Goal: Task Accomplishment & Management: Complete application form

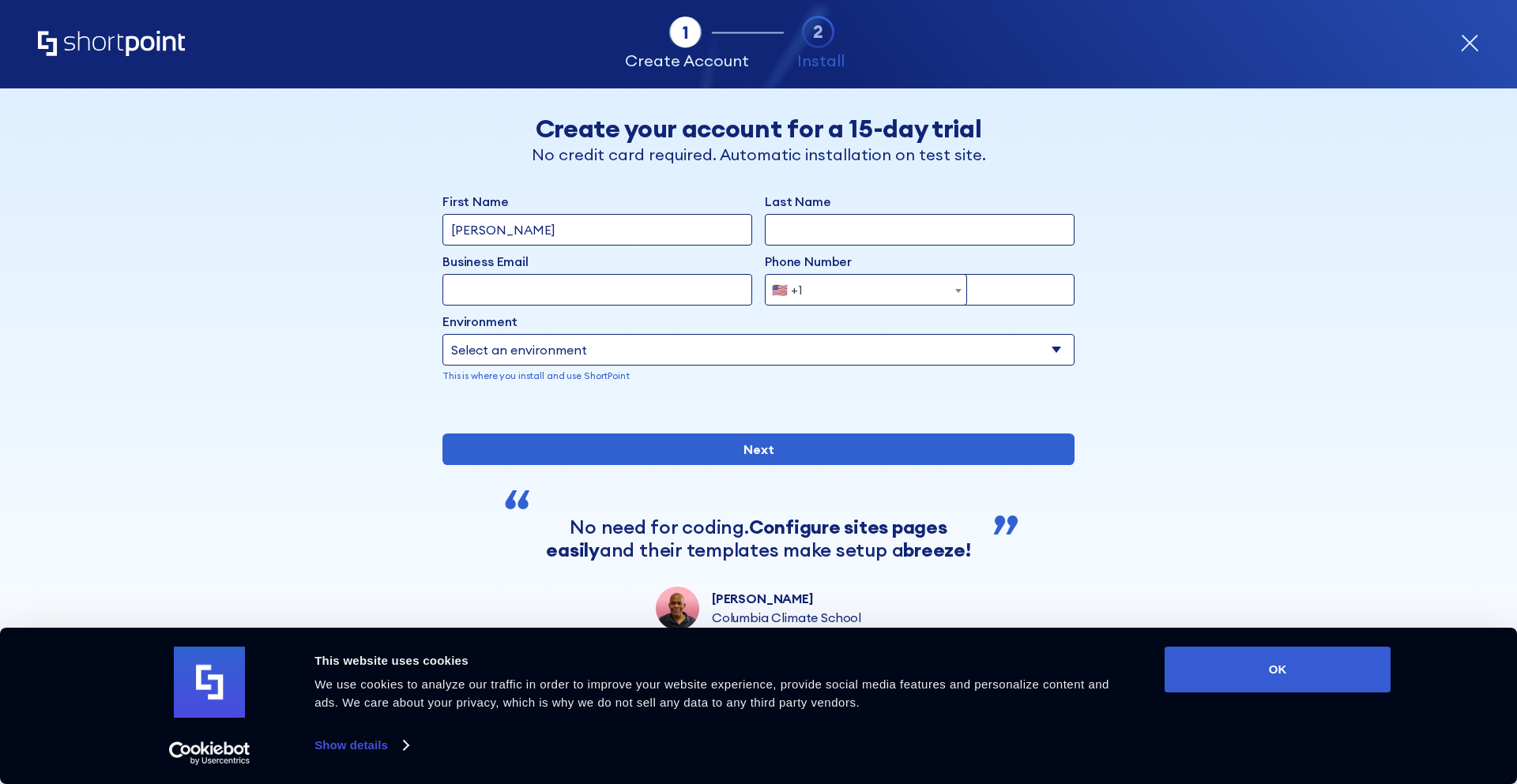
scroll to position [4836, 0]
type input "[PERSON_NAME]"
type input "[PHONE_NUMBER]"
type input "[PERSON_NAME][EMAIL_ADDRESS][DOMAIN_NAME]"
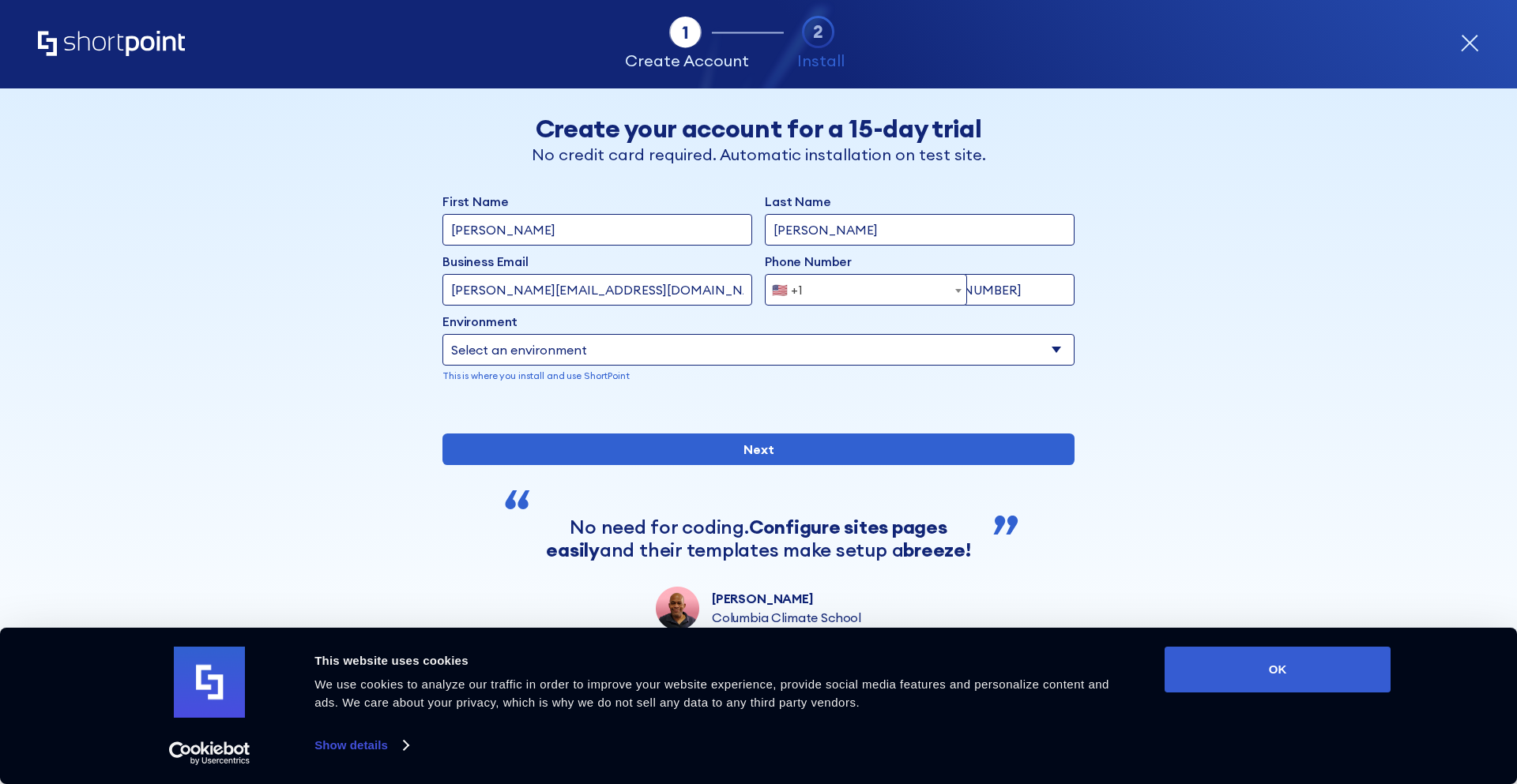
select select "+355"
select select "Microsoft 365"
type input "[PERSON_NAME][EMAIL_ADDRESS][DOMAIN_NAME]"
click at [23, 724] on div "Consent Details [#IABV2SETTINGS#] About This website uses cookies We use cookie…" at bounding box center [758, 706] width 1517 height 156
